Goal: Task Accomplishment & Management: Manage account settings

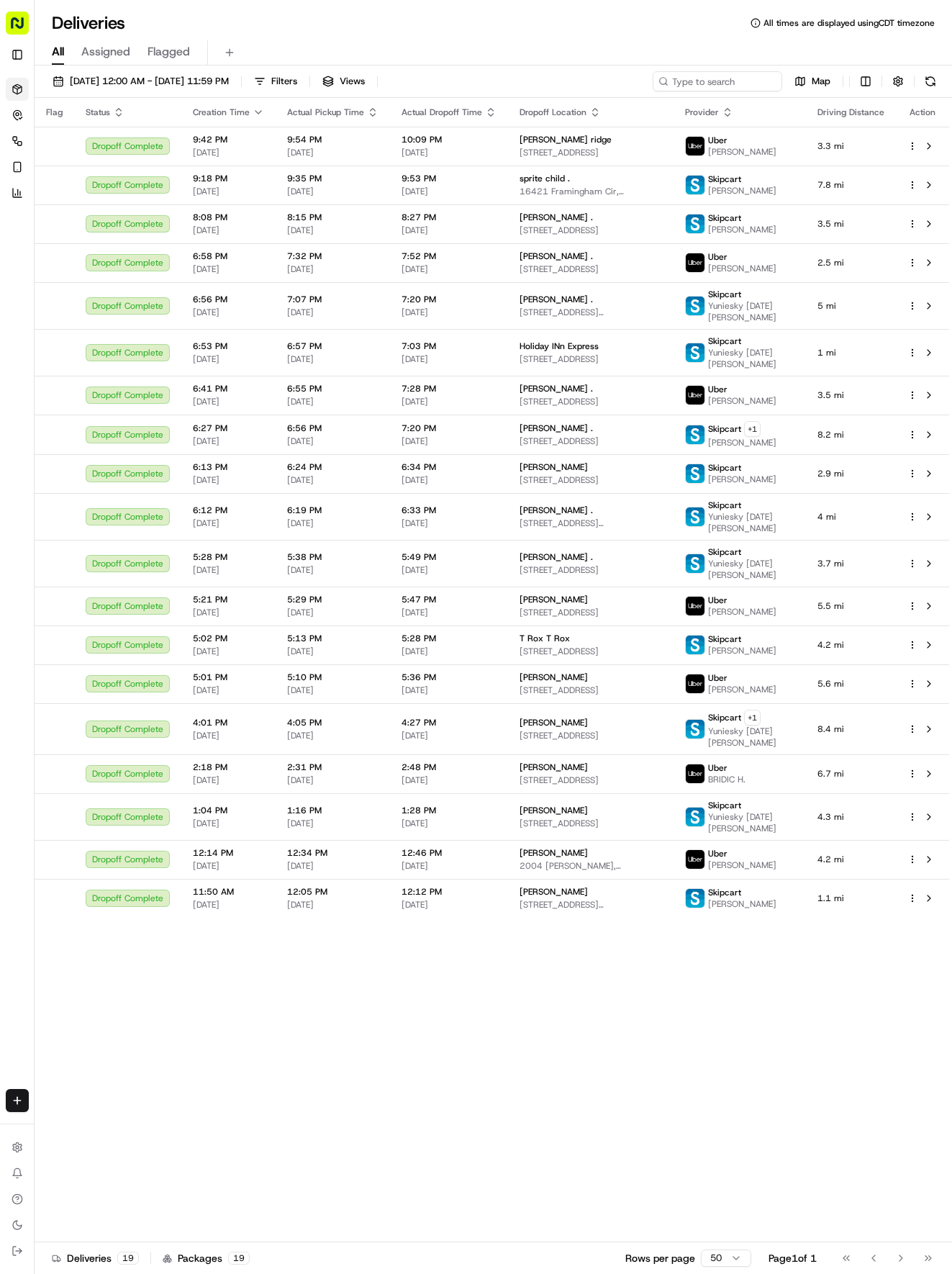
click at [15, 19] on rect "button" at bounding box center [17, 23] width 23 height 23
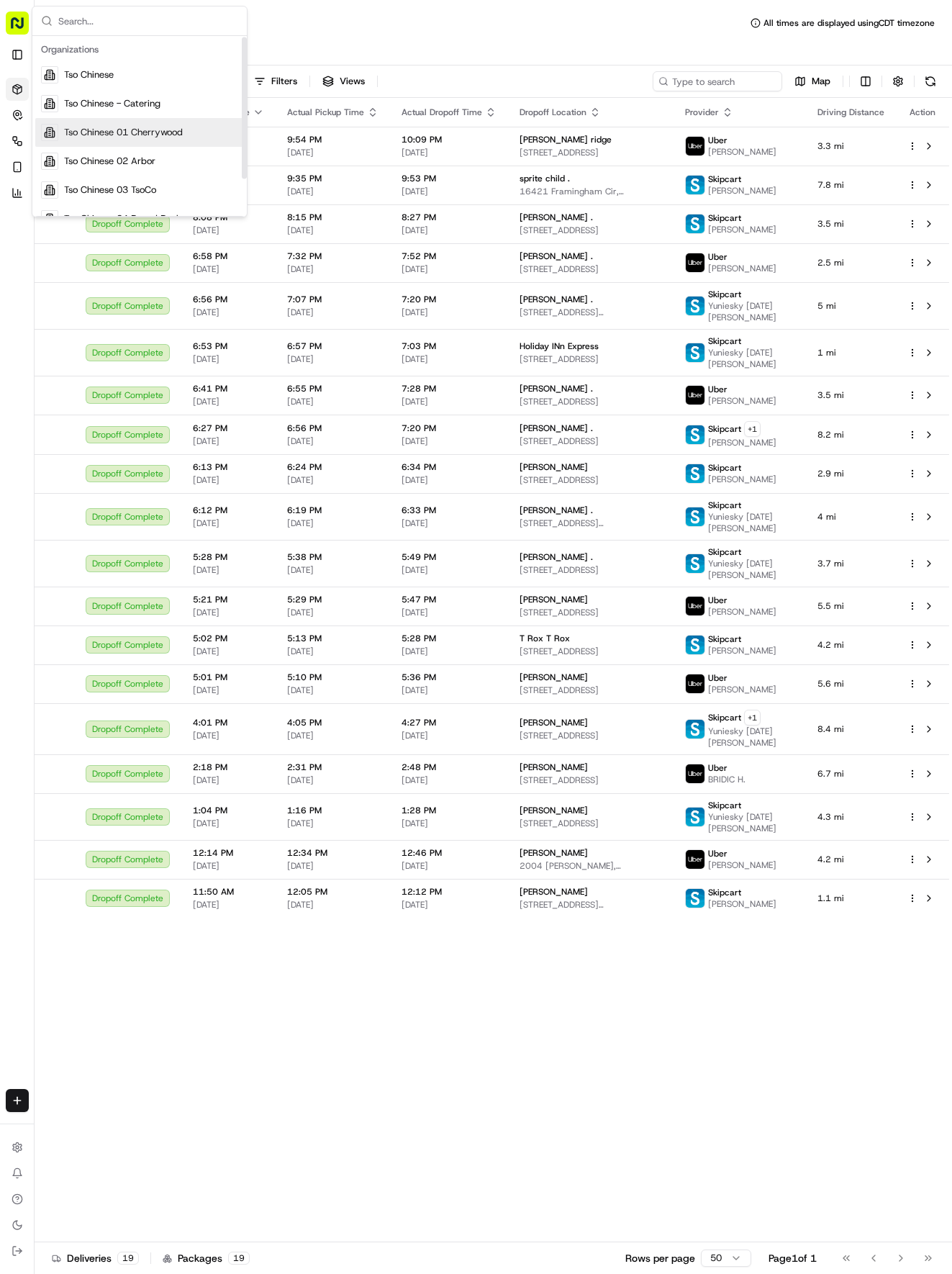
scroll to position [28, 0]
drag, startPoint x: 14, startPoint y: 230, endPoint x: 12, endPoint y: 223, distance: 7.3
click at [12, 230] on button "Nash AI" at bounding box center [17, 239] width 23 height 23
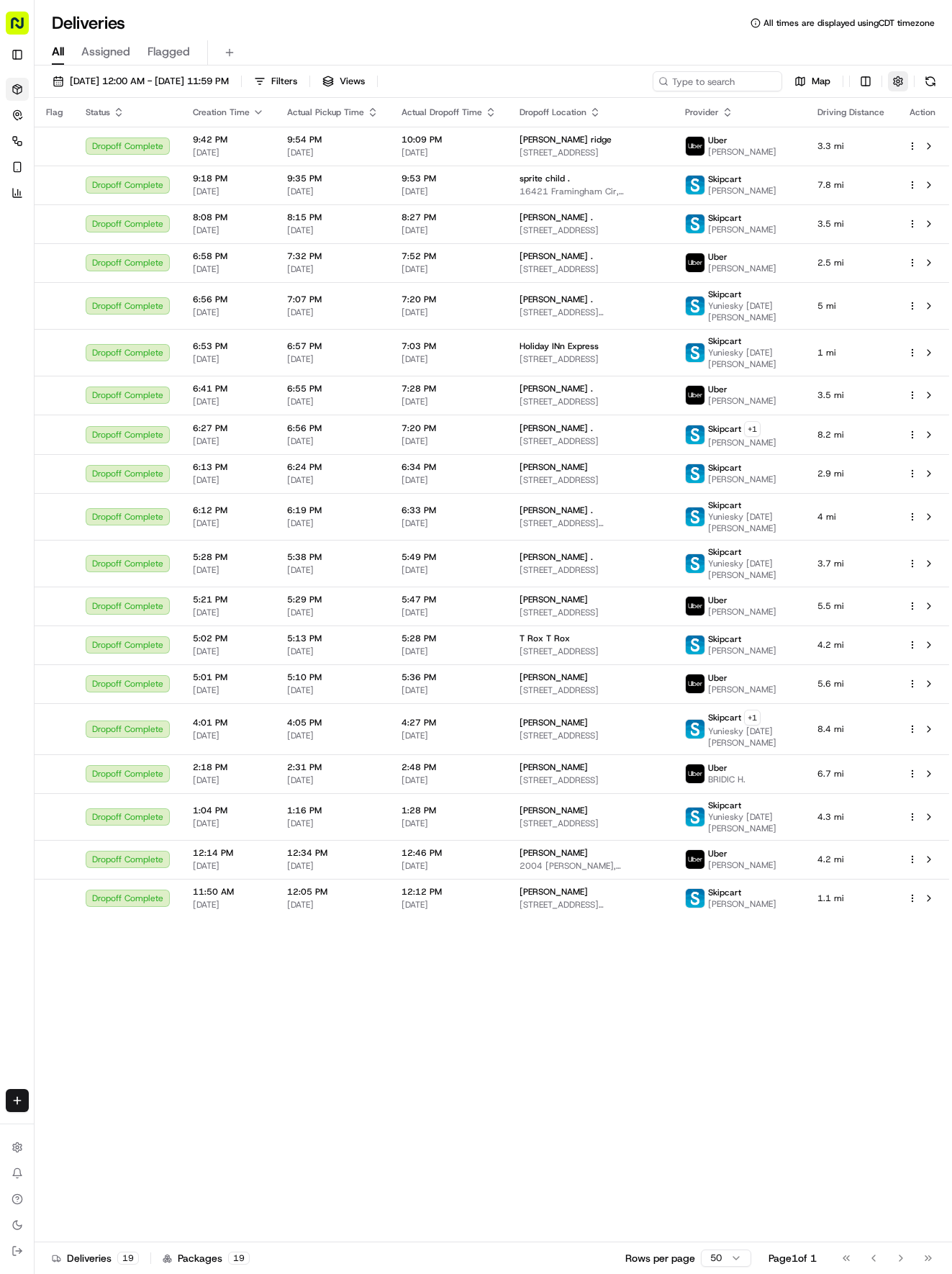
click at [897, 77] on button "button" at bounding box center [898, 81] width 20 height 20
click at [925, 29] on div "Deliveries All times are displayed using CDT timezone" at bounding box center [493, 23] width 917 height 23
click at [633, 32] on div "Deliveries All times are displayed using CDT timezone" at bounding box center [493, 23] width 917 height 23
click at [893, 76] on button "button" at bounding box center [898, 81] width 20 height 20
click at [892, 33] on div "Deliveries All times are displayed using CDT timezone" at bounding box center [493, 23] width 917 height 23
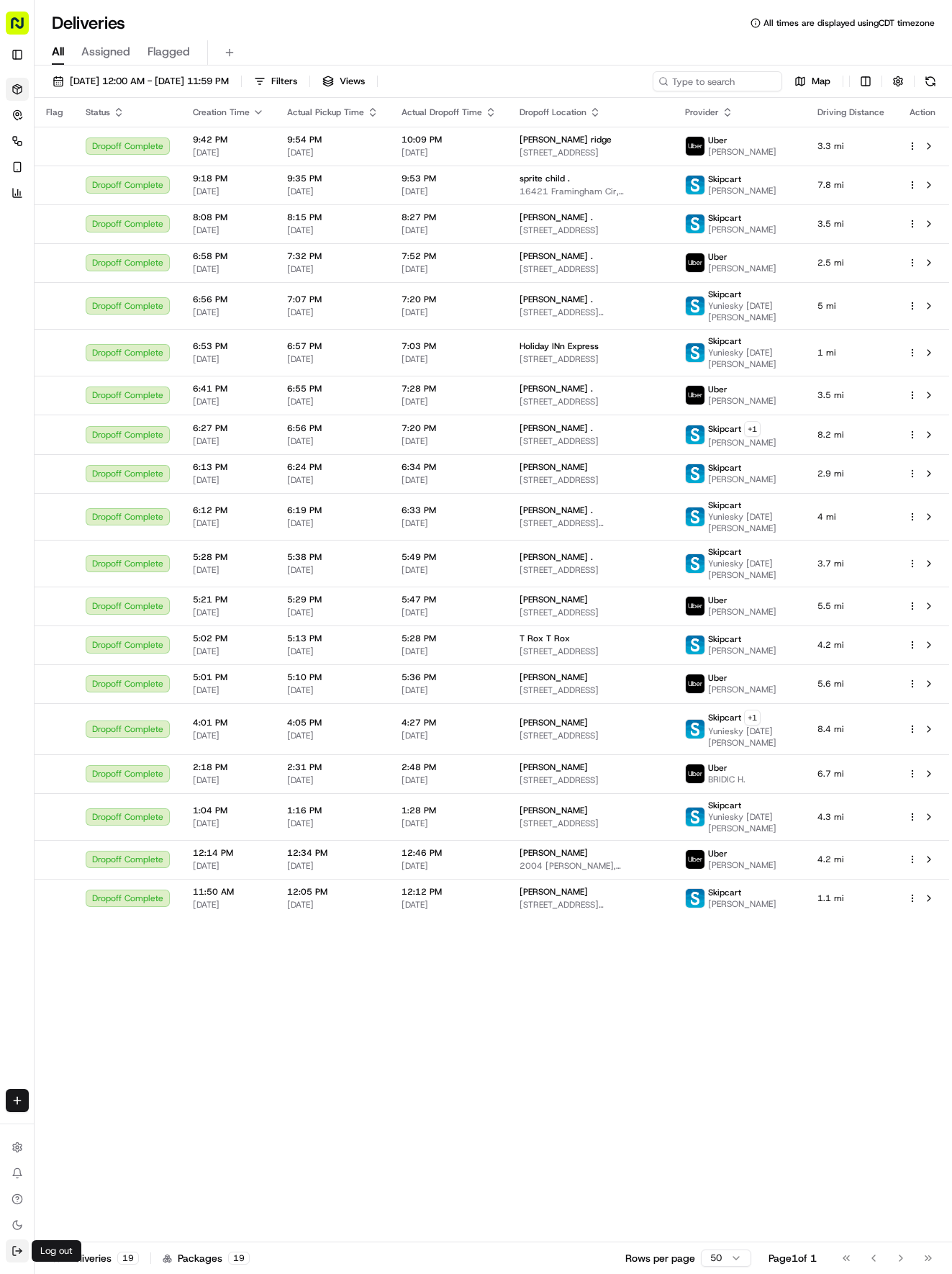
click at [21, 1244] on button "Log out" at bounding box center [17, 1252] width 23 height 23
